Goal: Task Accomplishment & Management: Manage account settings

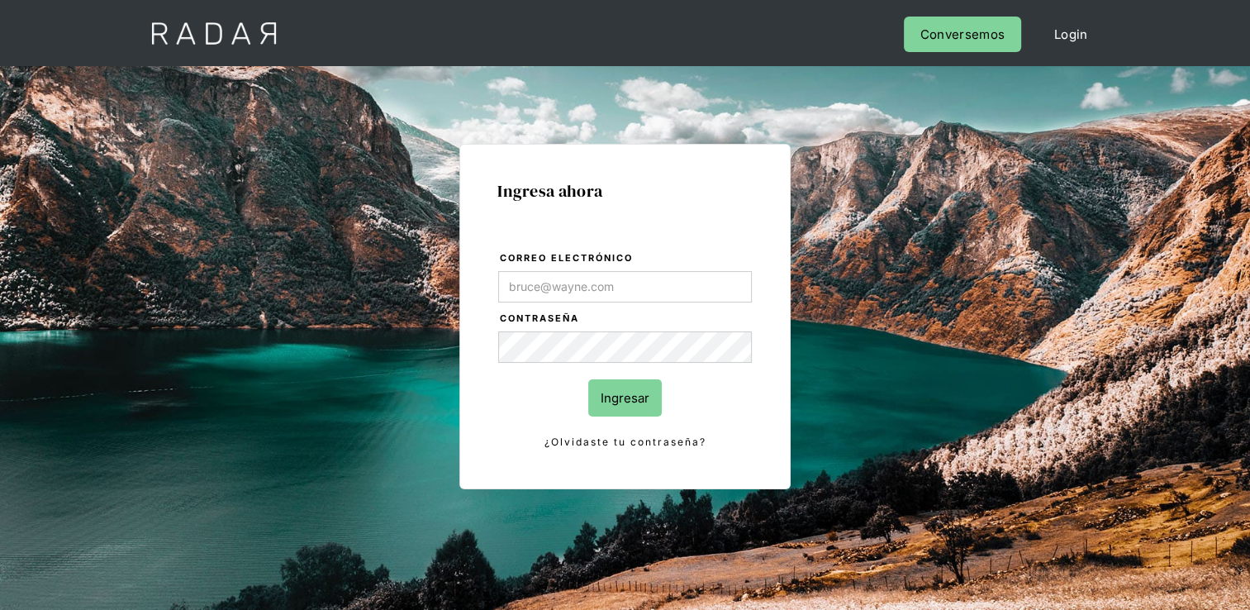
click at [660, 306] on form "Correo electrónico Contraseña Ingresar ¿Olvidaste tu contraseña?" at bounding box center [624, 351] width 255 height 202
click at [663, 289] on input "Correo electrónico" at bounding box center [625, 286] width 254 height 31
click at [697, 283] on input "Correo electrónico" at bounding box center [625, 286] width 254 height 31
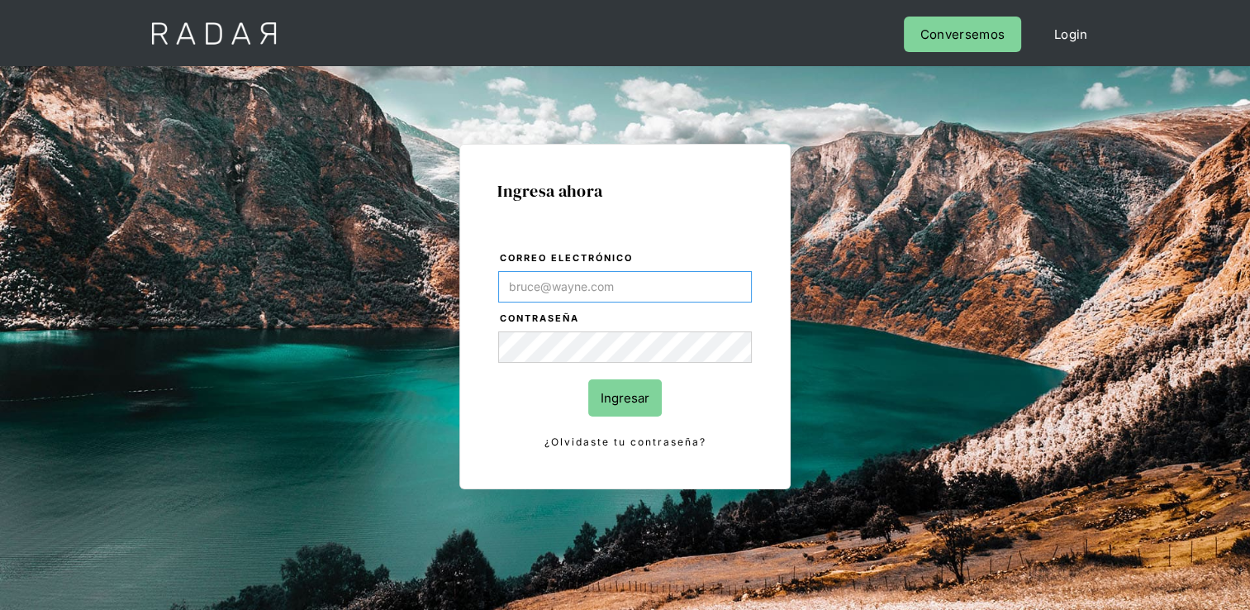
click at [697, 283] on input "Correo electrónico" at bounding box center [625, 286] width 254 height 31
type input "[EMAIL_ADDRESS][PERSON_NAME][DOMAIN_NAME]"
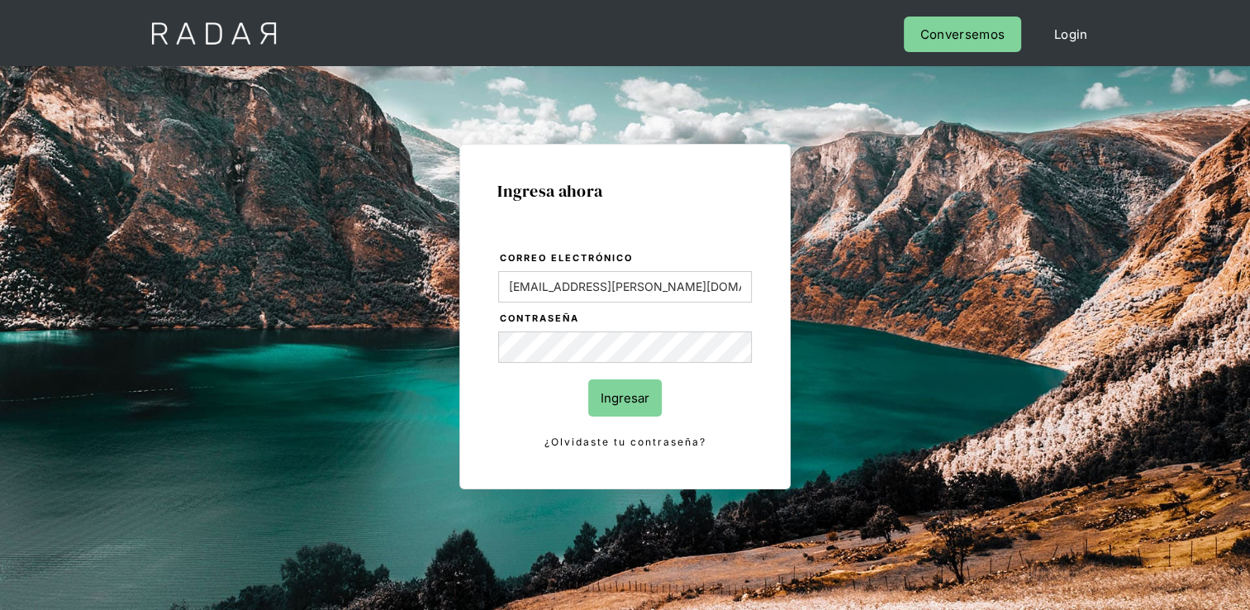
click at [644, 443] on link "¿Olvidaste tu contraseña?" at bounding box center [625, 442] width 254 height 18
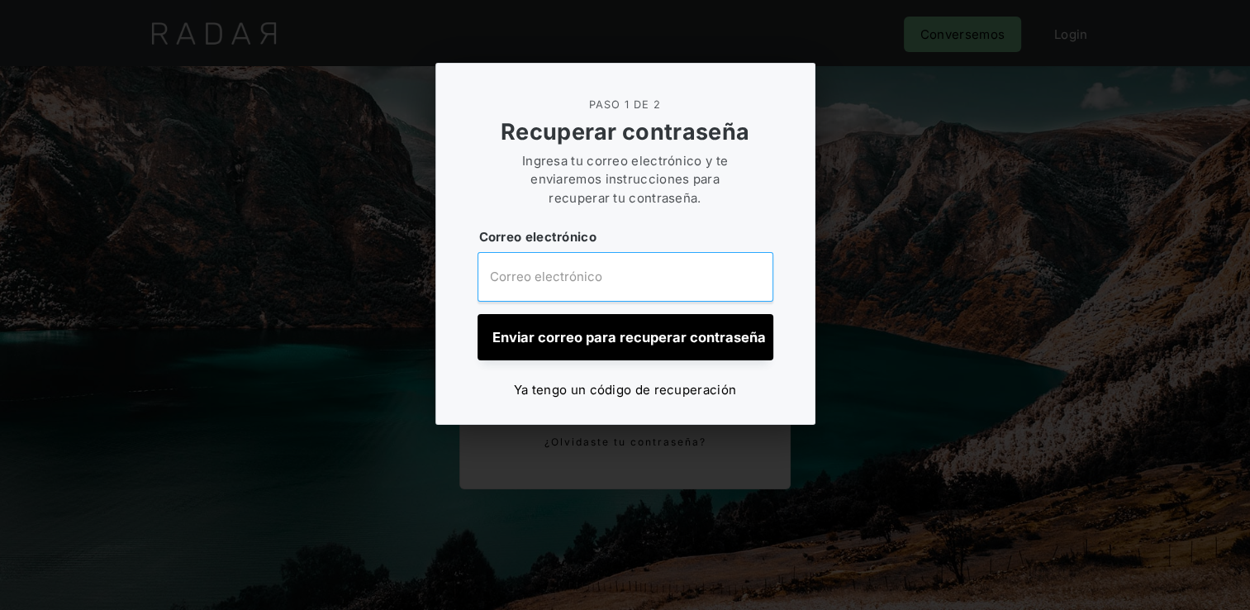
click at [625, 290] on input "email" at bounding box center [626, 277] width 296 height 50
type input "[EMAIL_ADDRESS][PERSON_NAME][DOMAIN_NAME]"
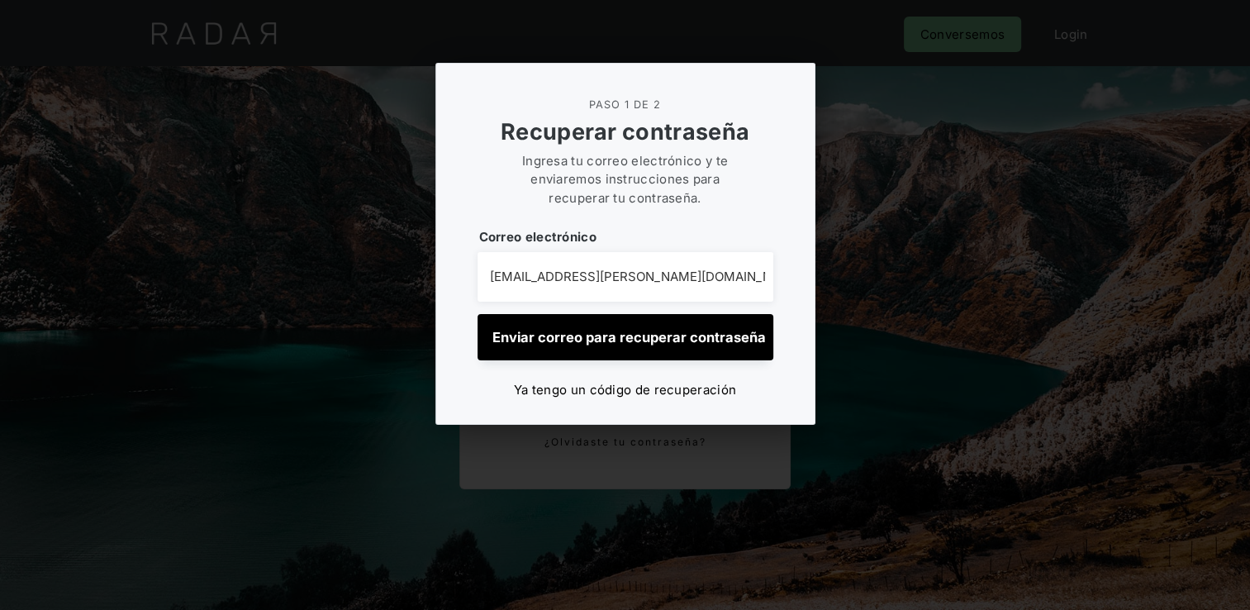
click at [656, 340] on input "Enviar correo para recuperar contraseña" at bounding box center [626, 337] width 296 height 46
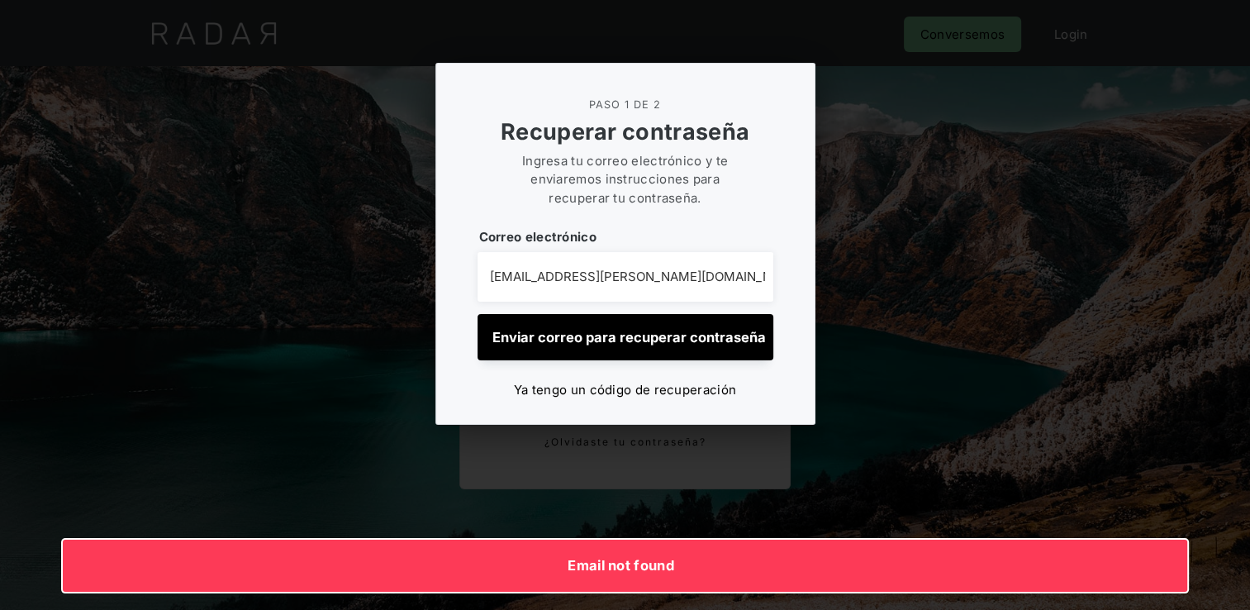
click at [664, 465] on div at bounding box center [625, 305] width 1250 height 610
click at [664, 465] on div "Ingresa ahora Correo electrónico [EMAIL_ADDRESS][PERSON_NAME][DOMAIN_NAME] Cont…" at bounding box center [624, 316] width 331 height 345
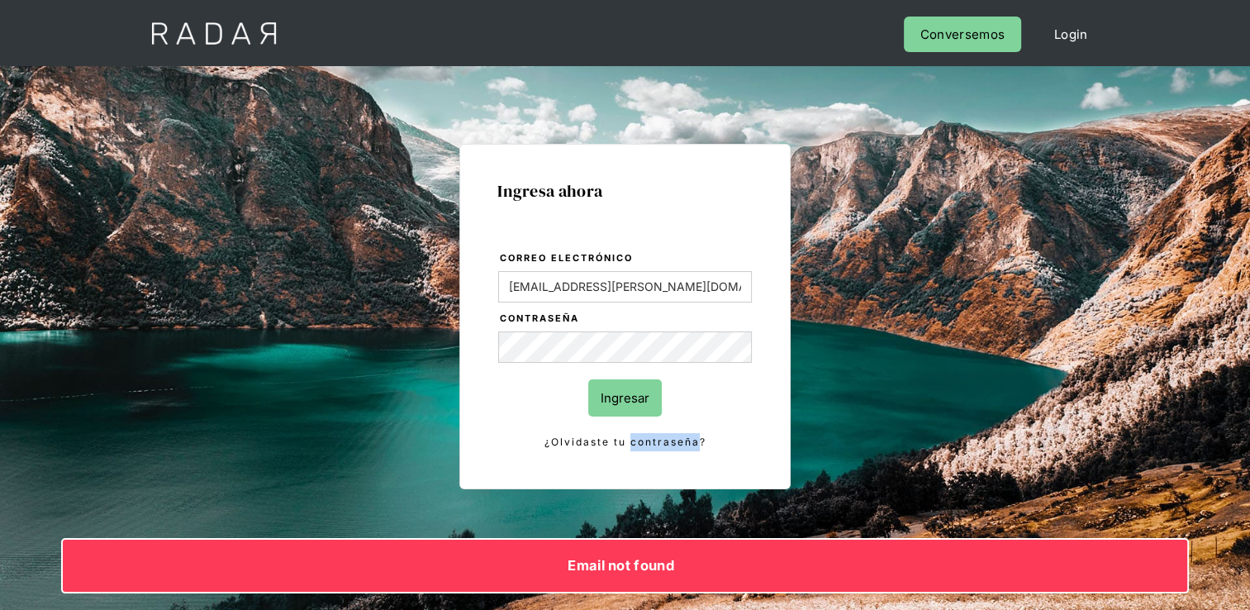
click at [664, 465] on div "Ingresa ahora Correo electrónico [EMAIL_ADDRESS][PERSON_NAME][DOMAIN_NAME] Cont…" at bounding box center [624, 316] width 331 height 345
